Goal: Task Accomplishment & Management: Manage account settings

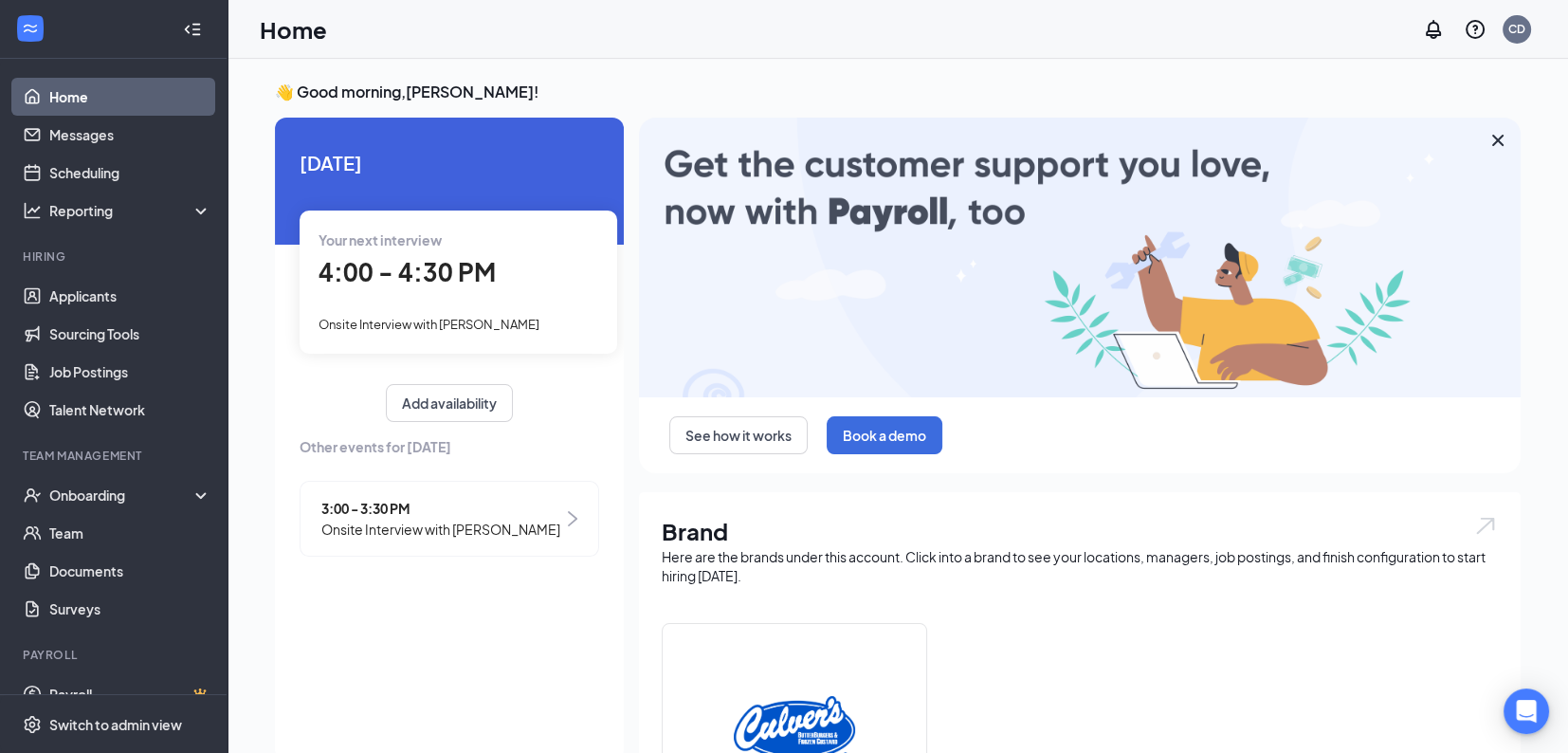
click at [384, 524] on span "Onsite Interview with [PERSON_NAME]" at bounding box center [440, 529] width 239 height 21
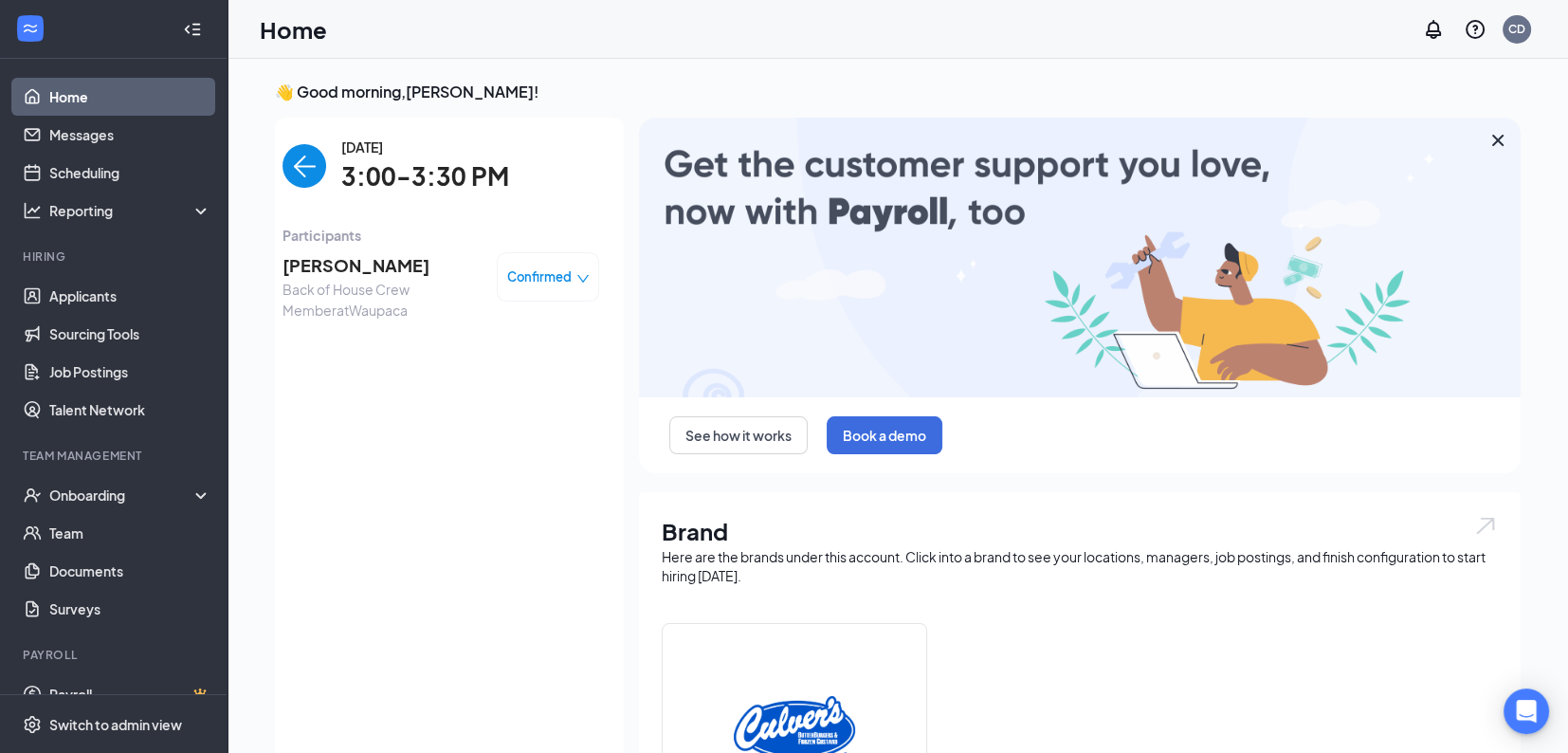
scroll to position [7, 0]
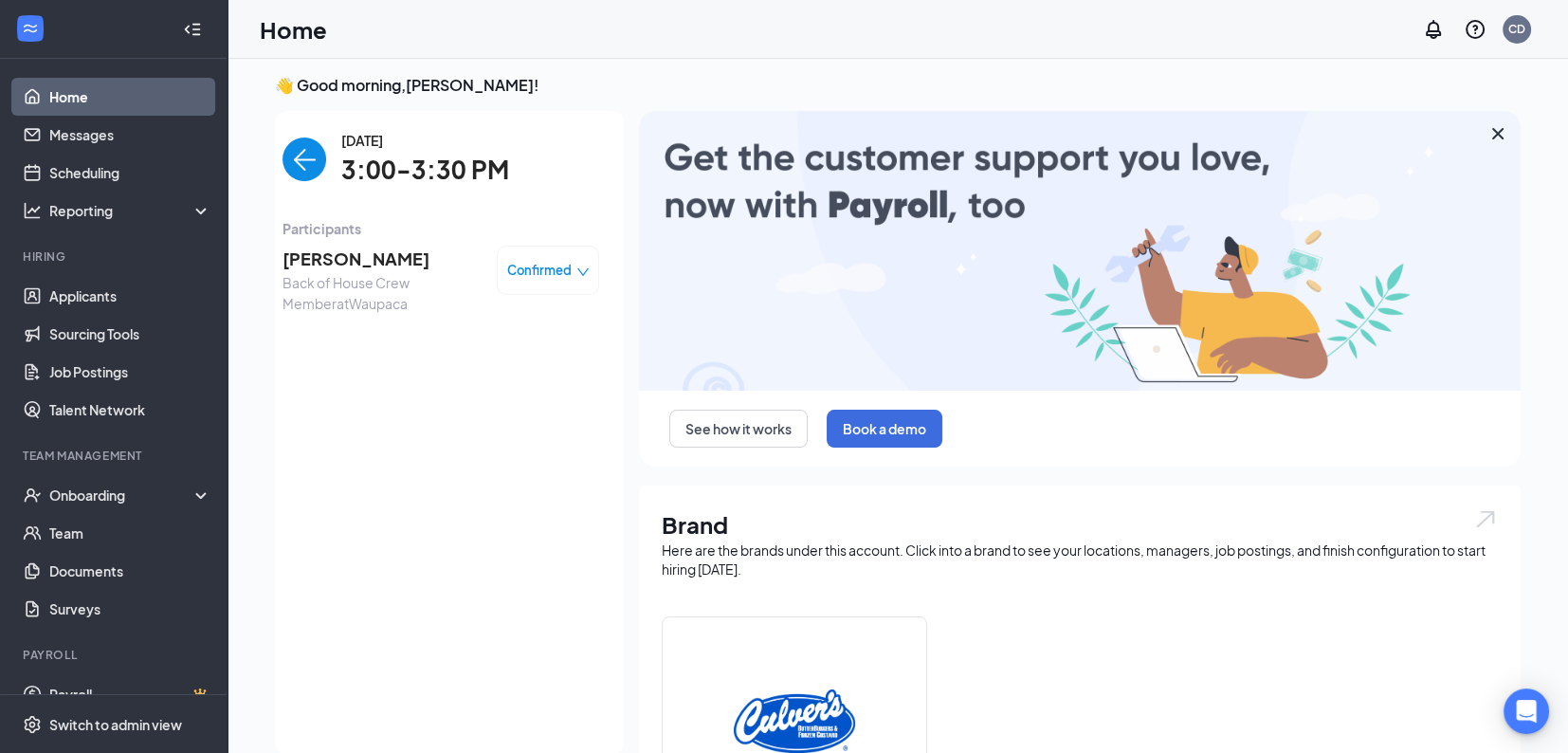
click at [420, 272] on span "Back of House Crew Member at [GEOGRAPHIC_DATA]" at bounding box center [382, 292] width 199 height 42
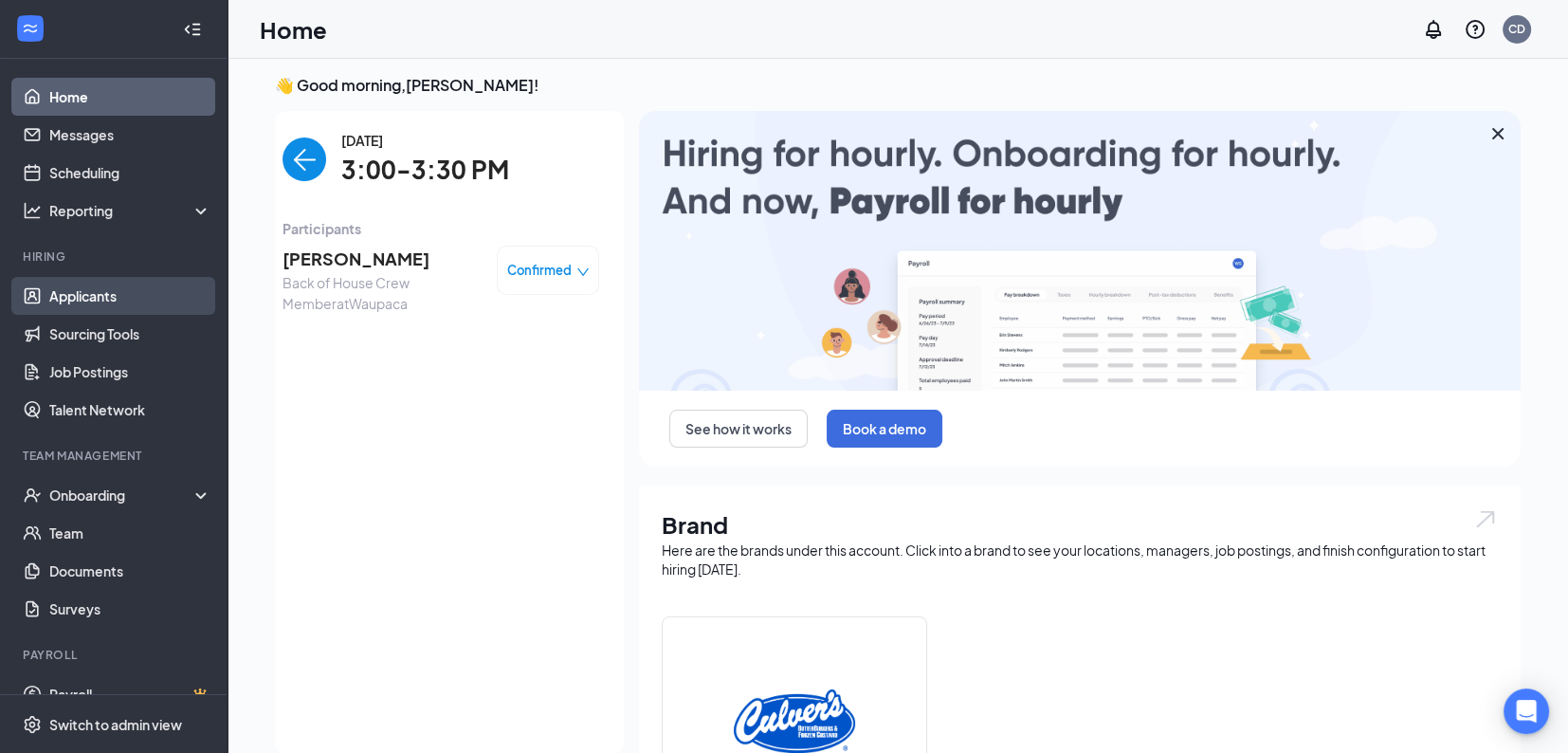
click at [93, 292] on link "Applicants" at bounding box center [131, 295] width 163 height 38
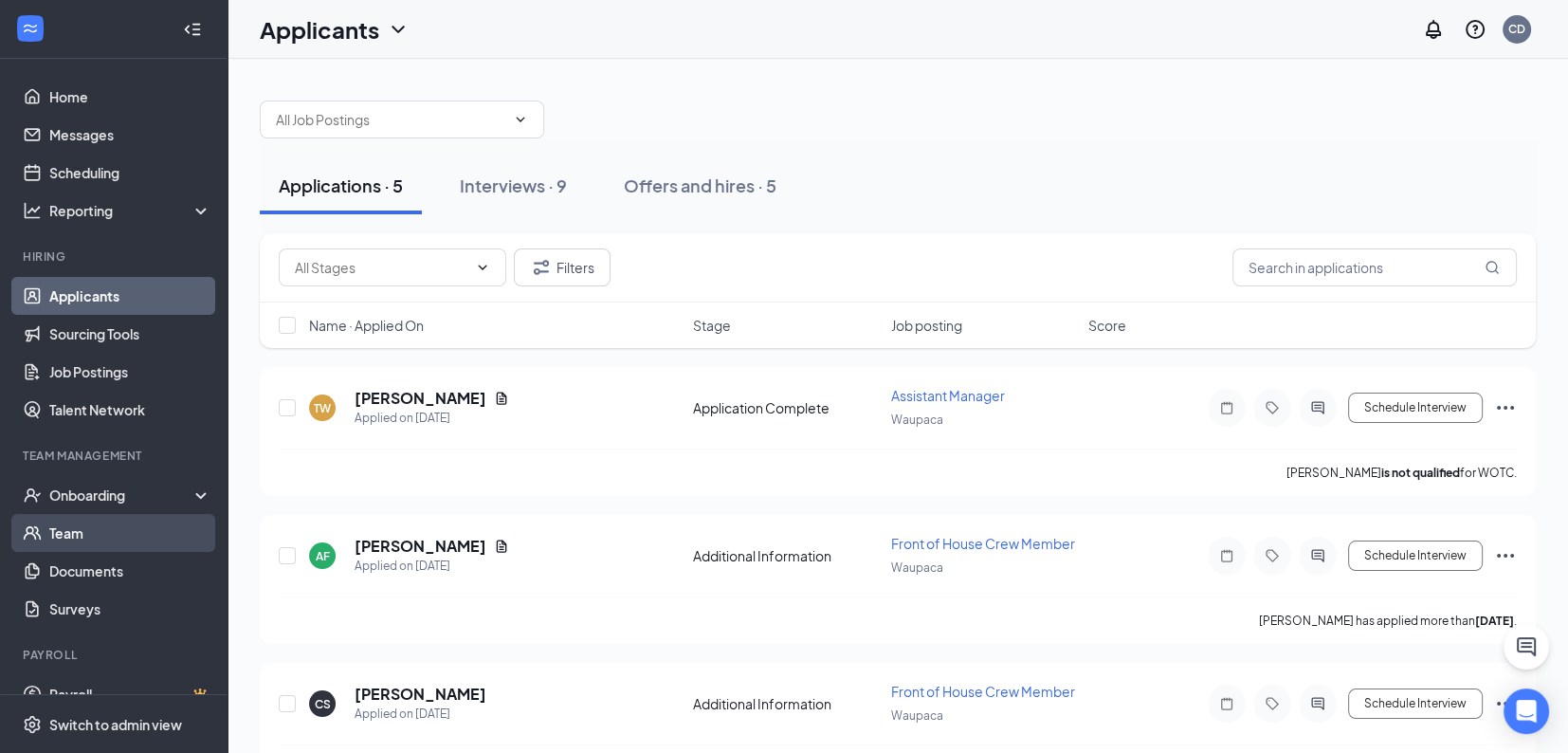
click at [71, 528] on link "Team" at bounding box center [131, 532] width 163 height 38
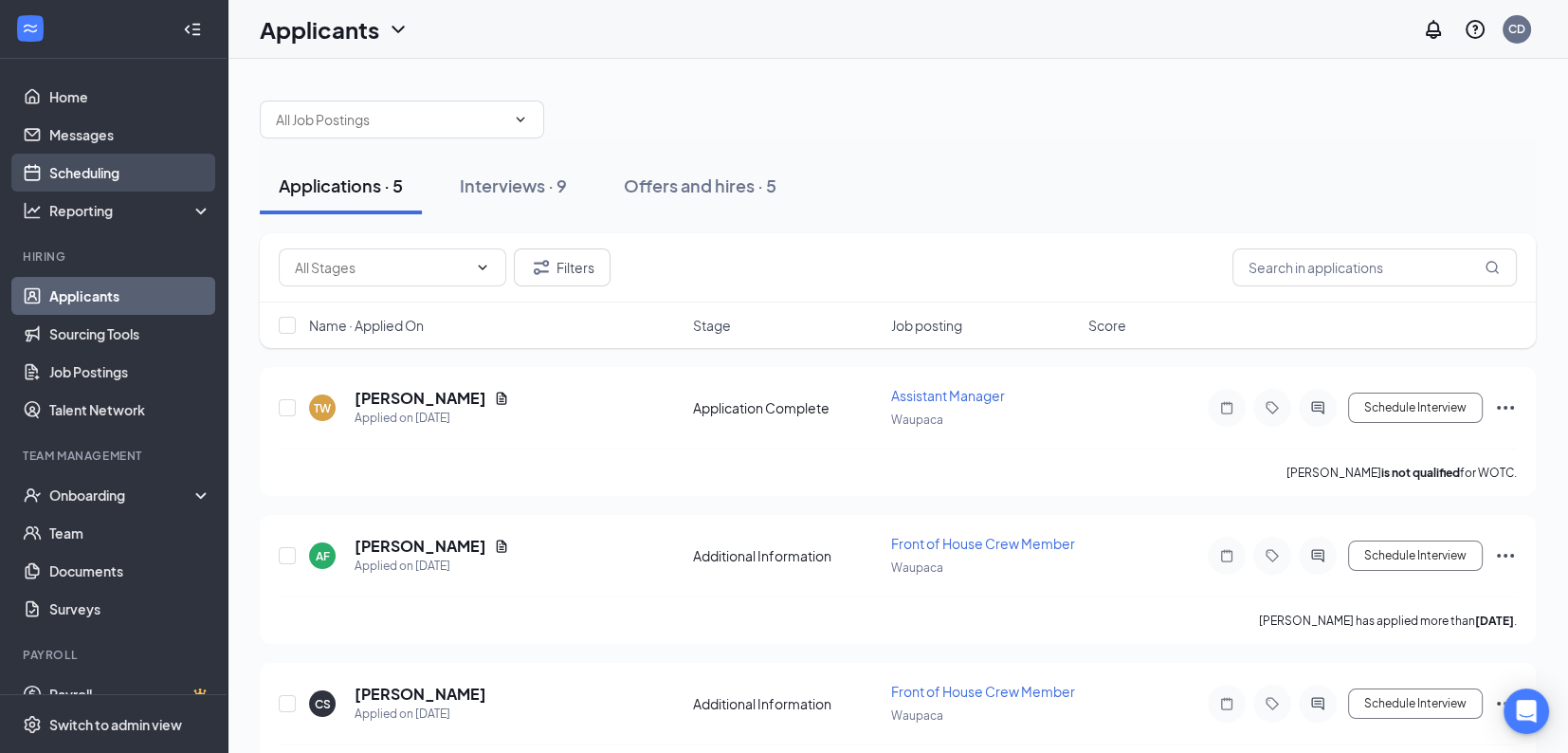
click at [84, 173] on link "Scheduling" at bounding box center [131, 172] width 163 height 38
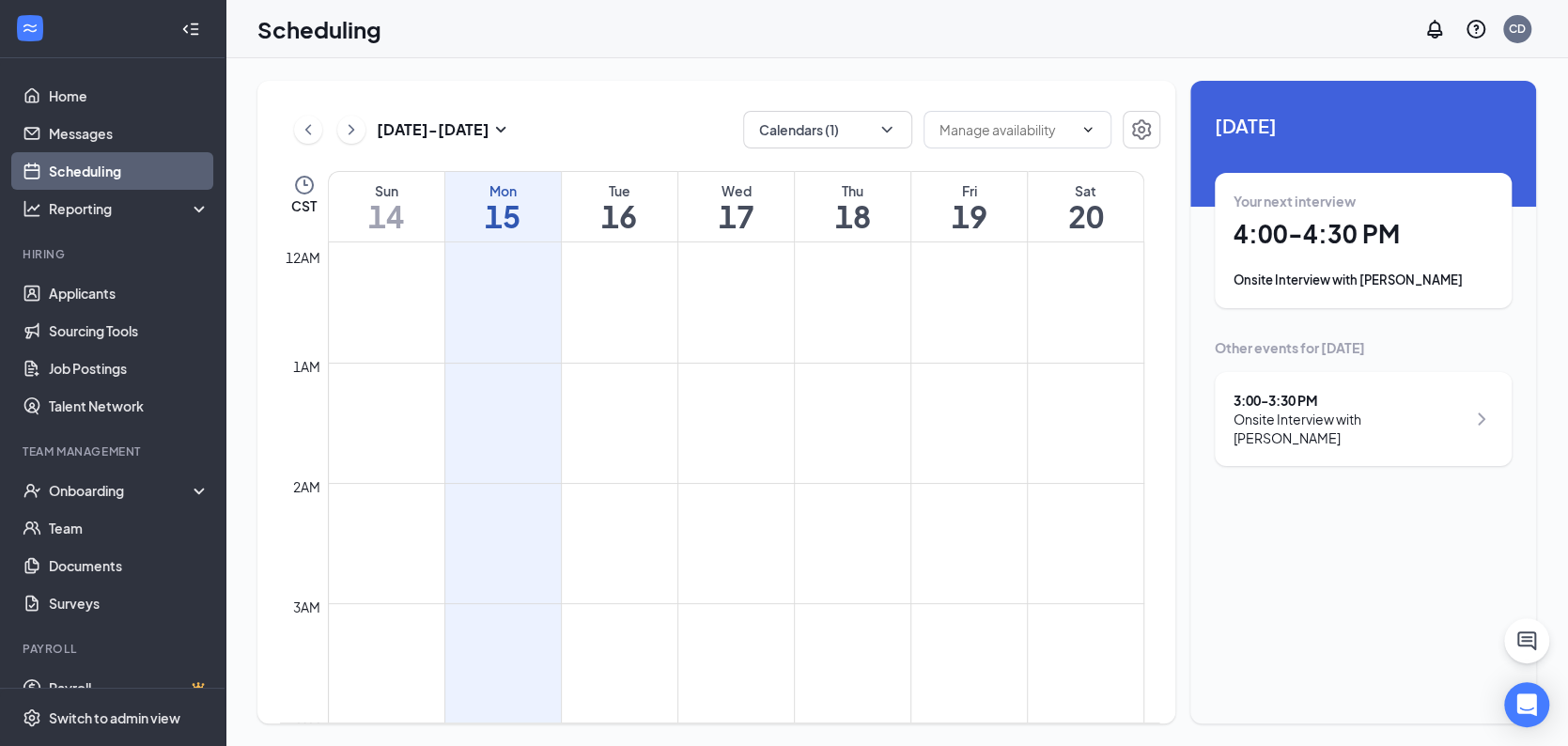
scroll to position [922, 0]
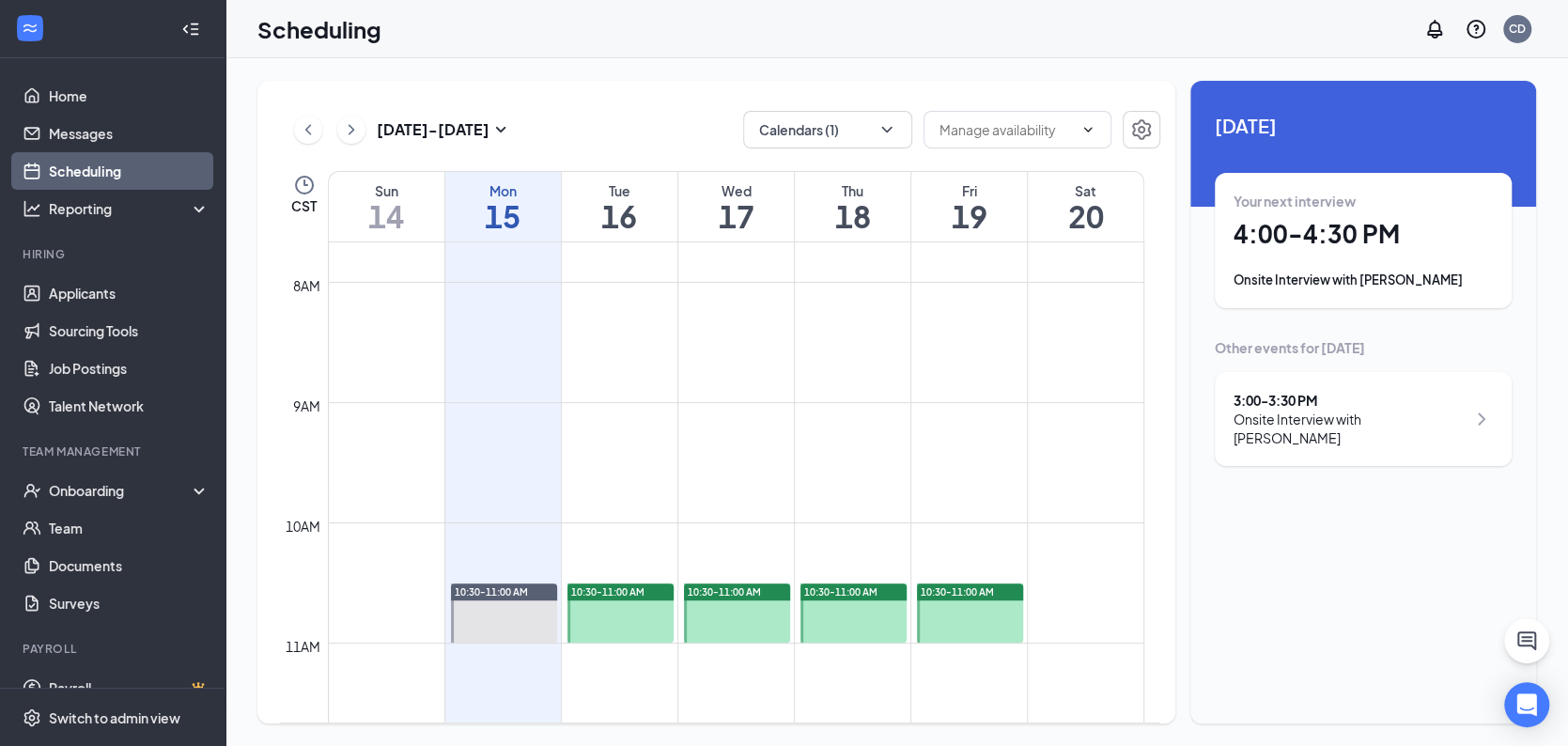
click at [1475, 408] on icon "ChevronRight" at bounding box center [1482, 419] width 23 height 23
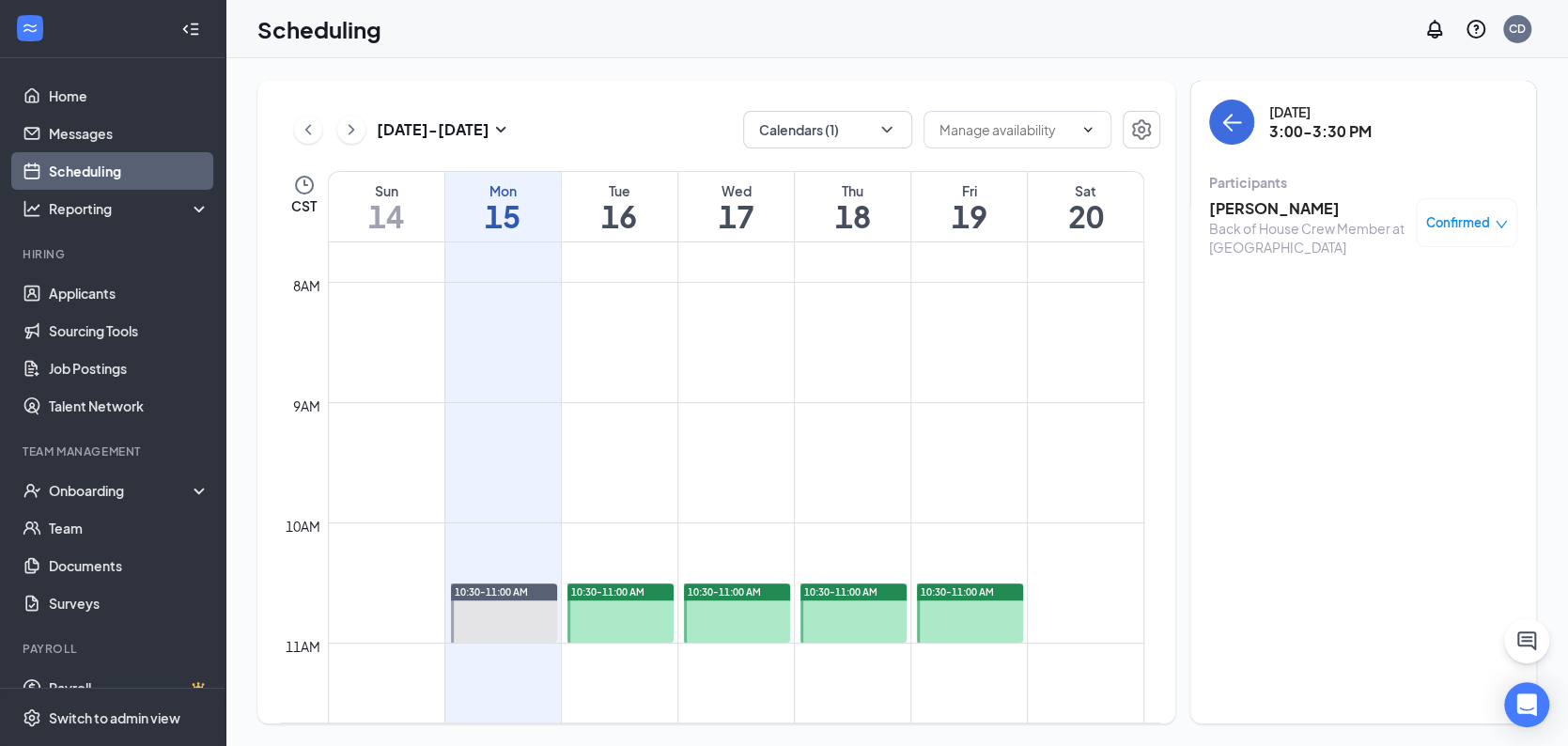
click at [1322, 220] on div "Back of House Crew Member at [GEOGRAPHIC_DATA]" at bounding box center [1308, 237] width 198 height 37
click at [1269, 208] on h3 "[PERSON_NAME]" at bounding box center [1308, 209] width 198 height 21
click at [1269, 208] on div at bounding box center [784, 373] width 1568 height 746
click at [1269, 208] on h3 "[PERSON_NAME]" at bounding box center [1308, 209] width 198 height 21
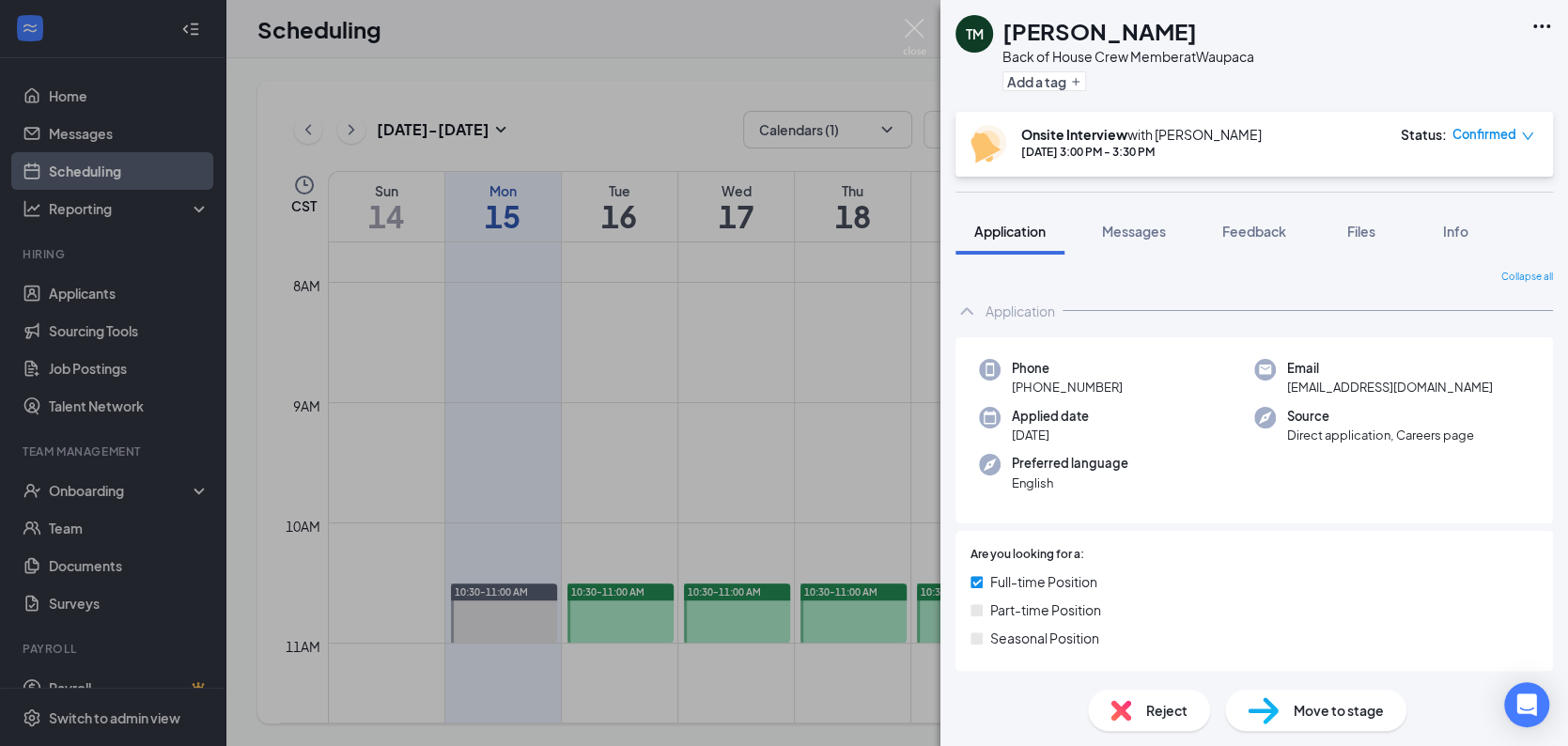
click at [1542, 22] on icon "Ellipses" at bounding box center [1542, 27] width 23 height 23
click at [1412, 104] on link "Flag applicant" at bounding box center [1439, 109] width 203 height 19
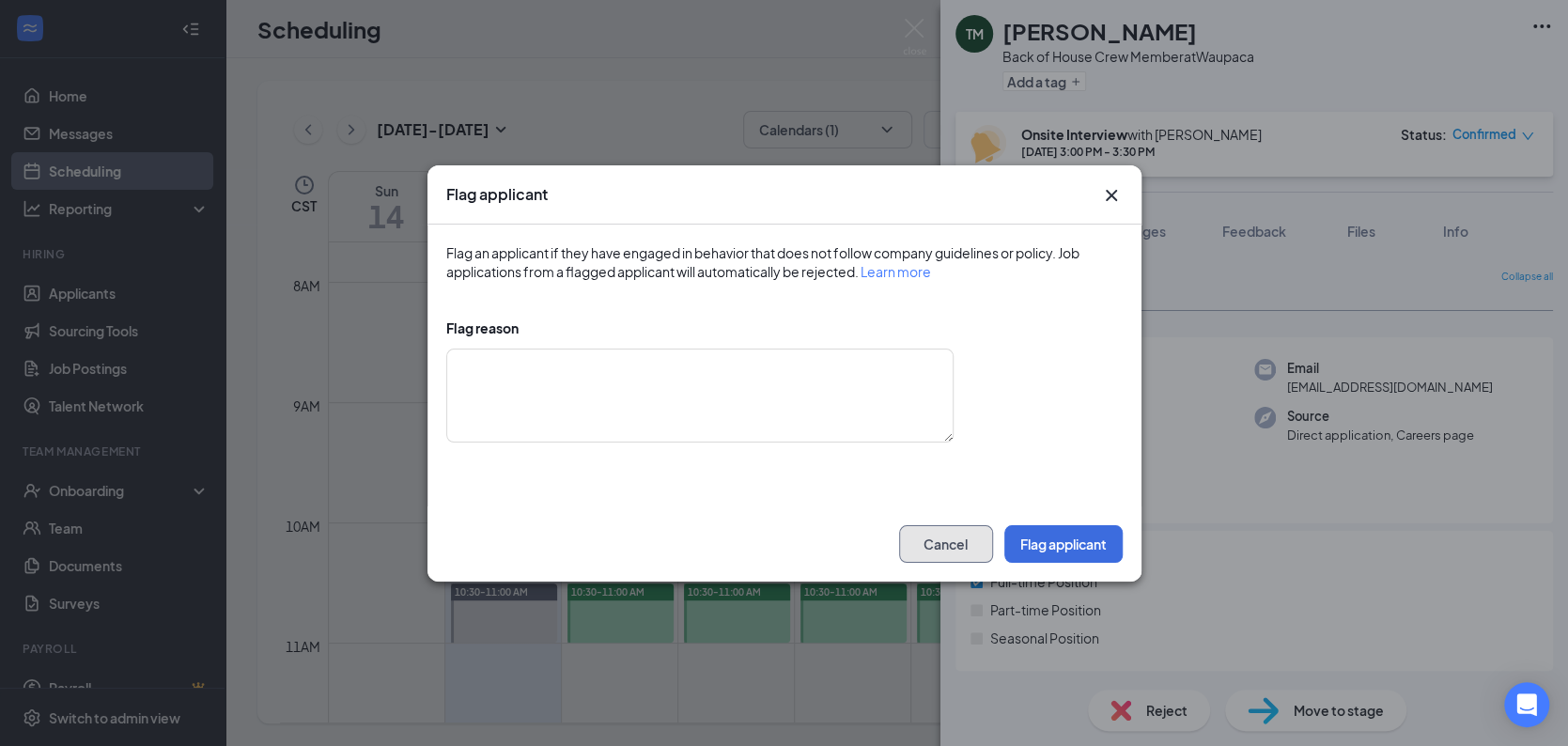
click at [959, 543] on button "Cancel" at bounding box center [947, 544] width 94 height 37
